Goal: Obtain resource: Obtain resource

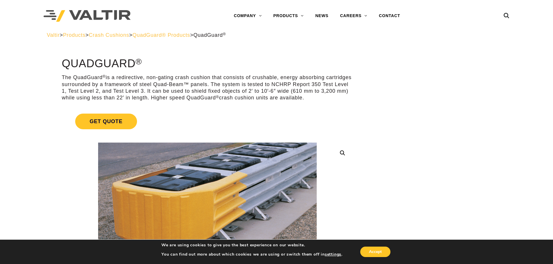
click at [187, 113] on link "Get Quote" at bounding box center [207, 122] width 291 height 30
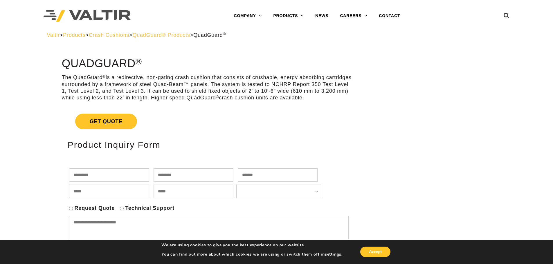
click at [229, 118] on link "Get Quote" at bounding box center [207, 122] width 291 height 30
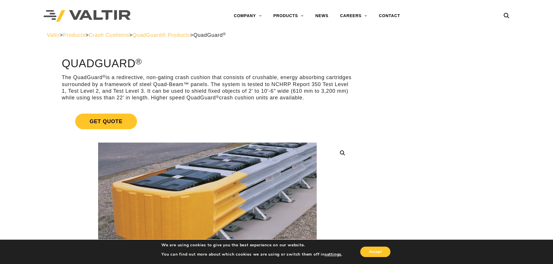
click at [122, 36] on span "Crash Cushions" at bounding box center [109, 35] width 40 height 6
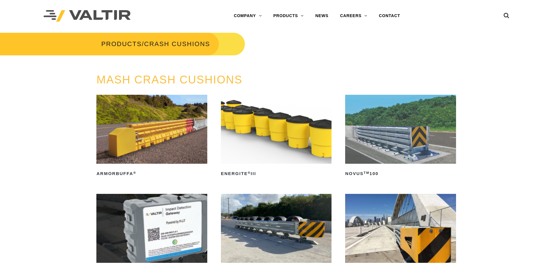
click at [276, 130] on img at bounding box center [276, 129] width 111 height 69
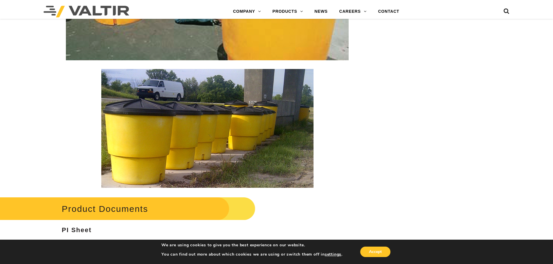
scroll to position [986, 0]
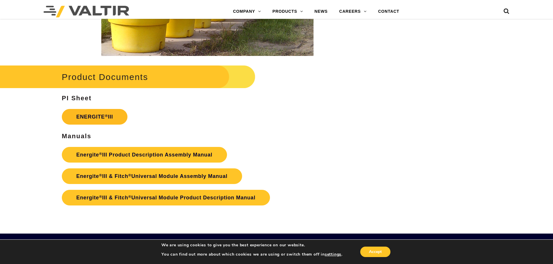
click at [94, 118] on link "ENERGITE ® III" at bounding box center [95, 117] width 66 height 16
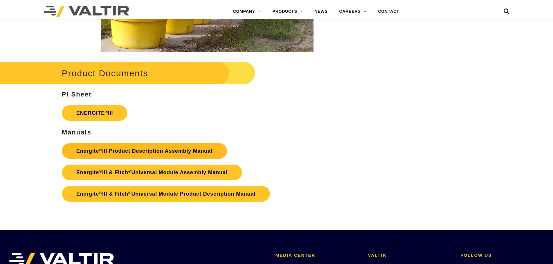
scroll to position [986, 0]
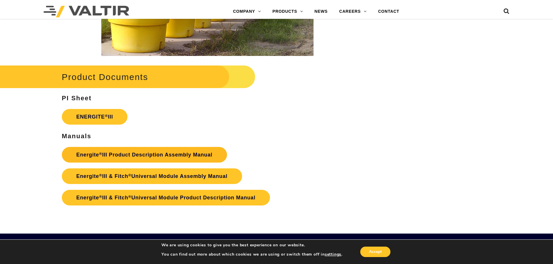
click at [142, 156] on link "Energite ® III Product Description Assembly Manual" at bounding box center [144, 155] width 165 height 16
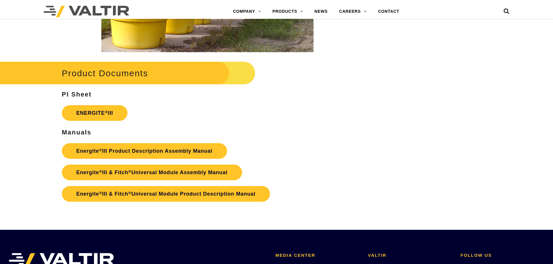
scroll to position [986, 0]
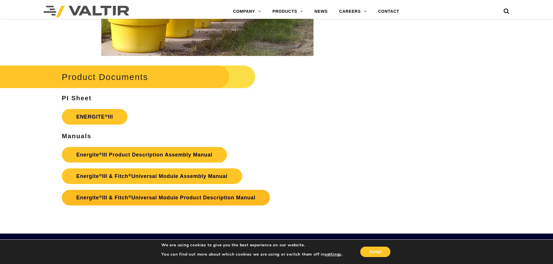
click at [182, 200] on link "Energite ® III & Fitch ® Universal Module Product Description Manual" at bounding box center [166, 198] width 208 height 16
